Goal: Task Accomplishment & Management: Use online tool/utility

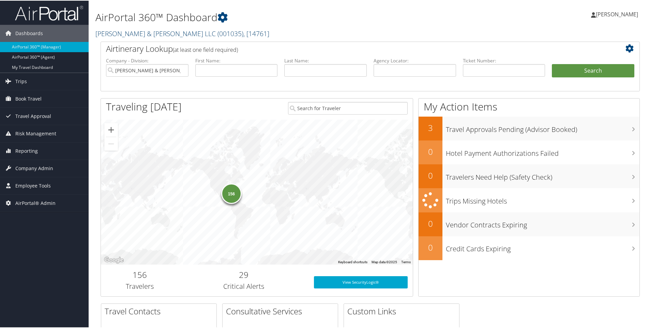
click at [120, 33] on link "Brasfield & Gorrie LLC ( 001035 ) , [ 14761 ]" at bounding box center [182, 32] width 174 height 9
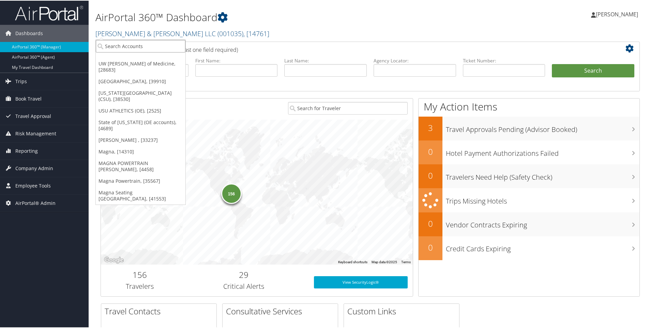
click at [119, 44] on input "search" at bounding box center [141, 45] width 90 height 13
click at [100, 134] on link "[PERSON_NAME] , [33237]" at bounding box center [141, 140] width 90 height 12
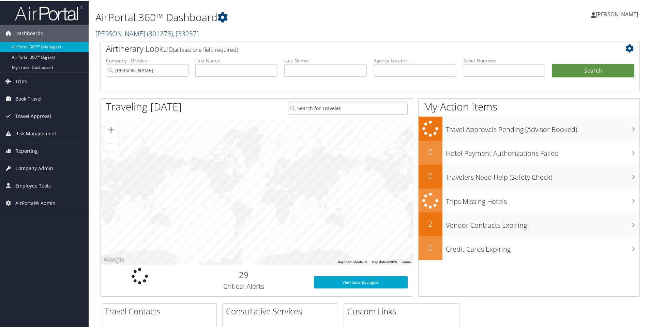
click at [33, 170] on span "Company Admin" at bounding box center [34, 167] width 38 height 17
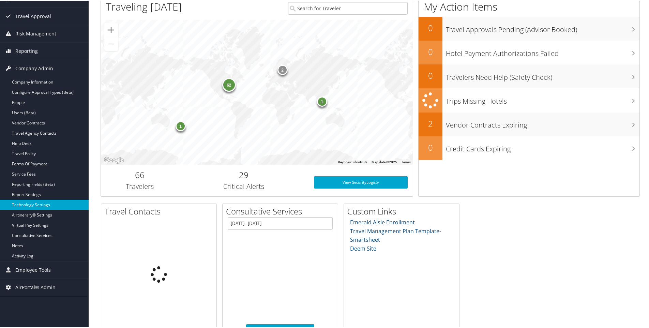
scroll to position [102, 0]
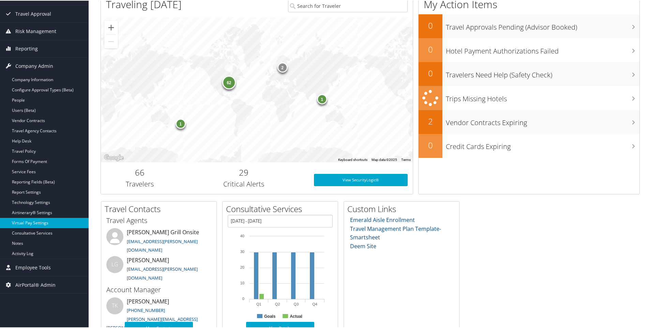
click at [26, 219] on link "Virtual Pay Settings" at bounding box center [44, 222] width 89 height 10
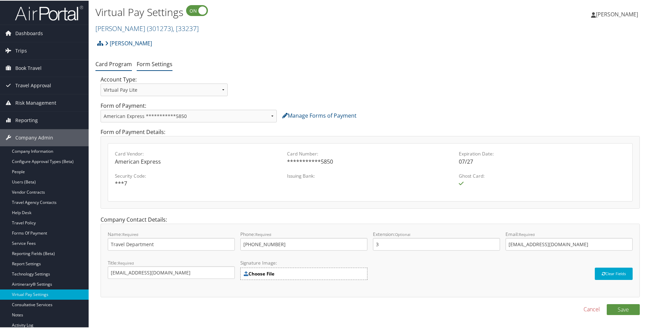
click at [162, 60] on link "Form Settings" at bounding box center [155, 63] width 36 height 7
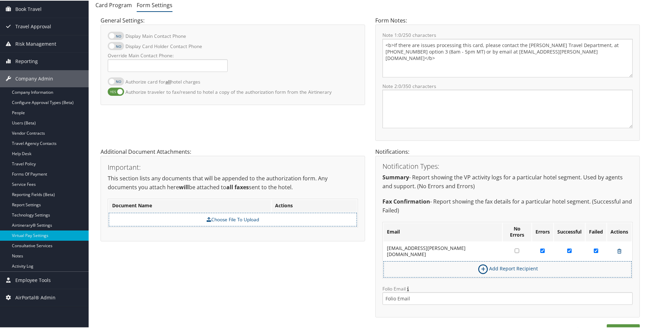
scroll to position [60, 0]
click at [574, 323] on link "Preview Form" at bounding box center [582, 327] width 33 height 8
